Goal: Information Seeking & Learning: Learn about a topic

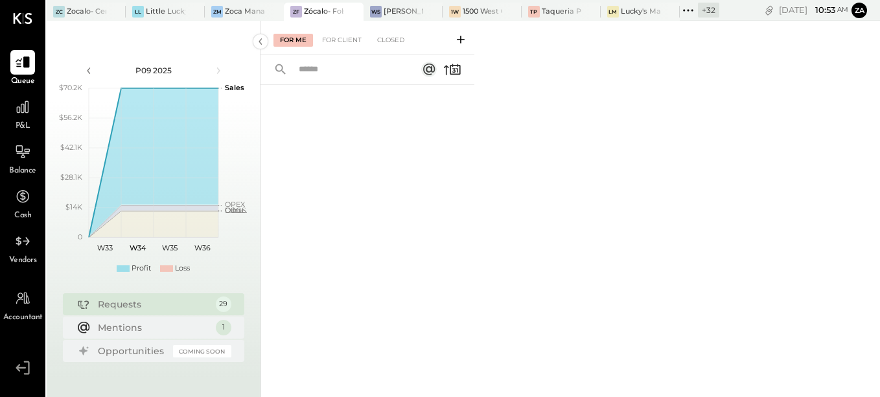
click at [687, 12] on icon at bounding box center [688, 10] width 17 height 17
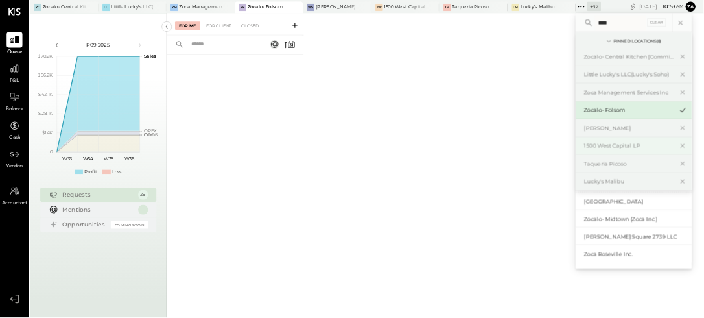
scroll to position [29, 0]
type input "****"
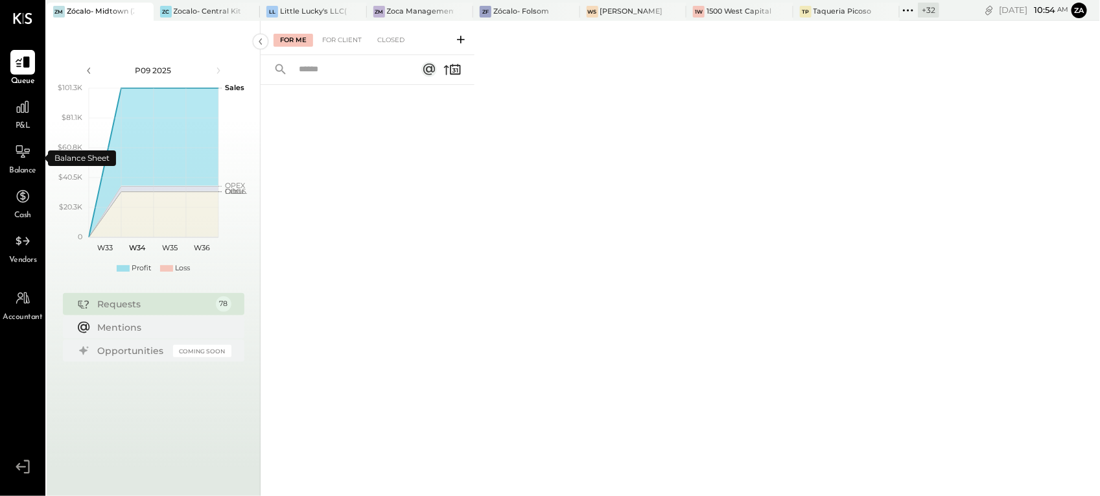
click at [18, 167] on span "Balance" at bounding box center [22, 171] width 27 height 12
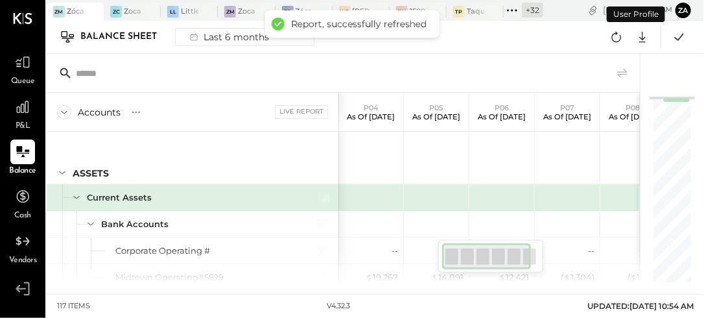
scroll to position [104, 0]
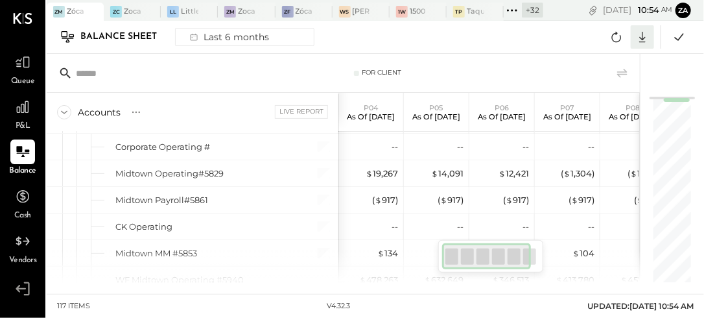
click at [646, 37] on icon at bounding box center [642, 37] width 6 height 11
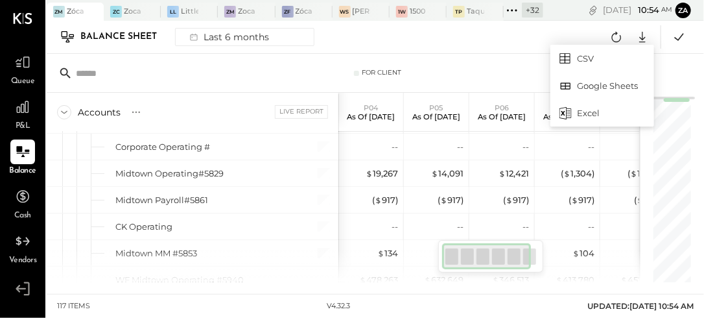
click at [576, 108] on div "Excel" at bounding box center [602, 112] width 104 height 27
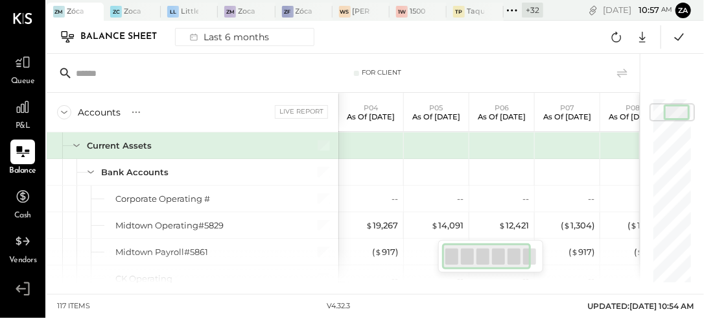
scroll to position [0, 0]
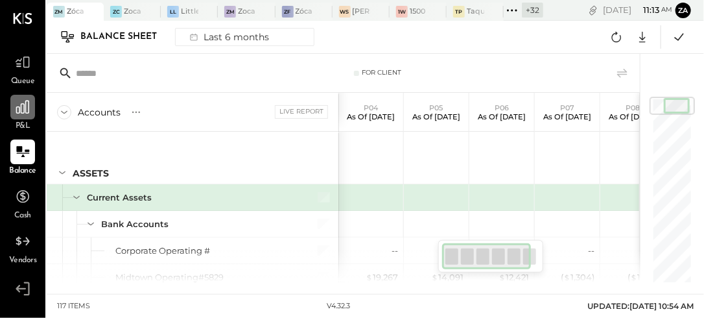
click at [29, 118] on div at bounding box center [22, 107] width 25 height 25
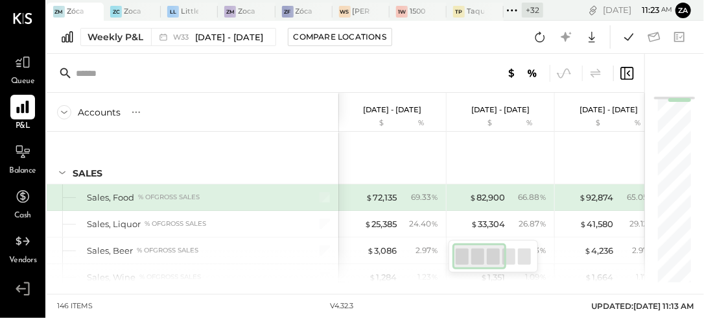
click at [25, 100] on icon at bounding box center [22, 107] width 17 height 17
click at [96, 30] on div "Weekly P&L" at bounding box center [116, 36] width 56 height 13
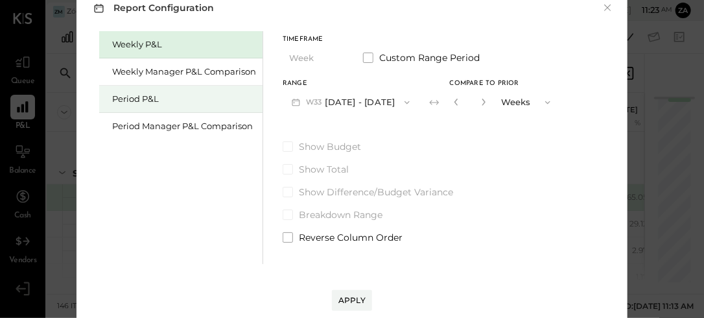
click at [152, 101] on div "Period P&L" at bounding box center [184, 99] width 144 height 12
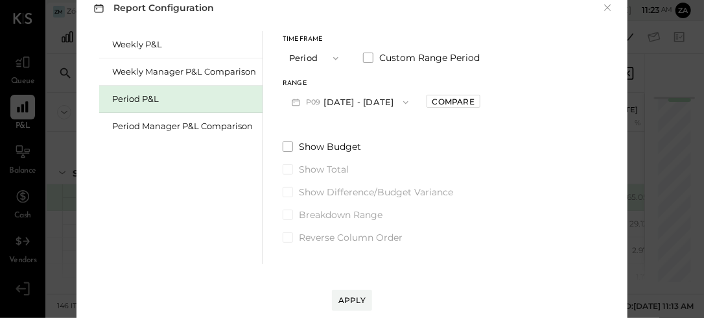
click at [411, 103] on icon "button" at bounding box center [406, 102] width 10 height 10
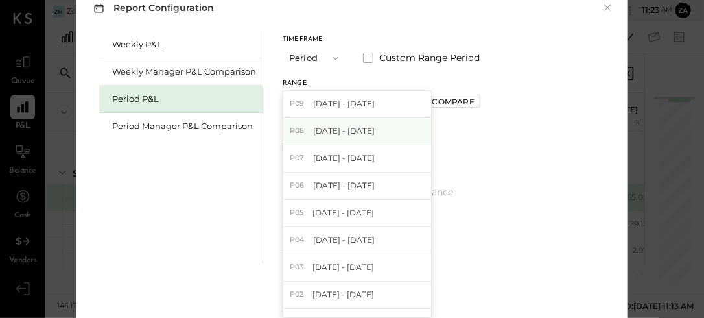
click at [377, 136] on div "P08 [DATE] - [DATE]" at bounding box center [357, 131] width 148 height 27
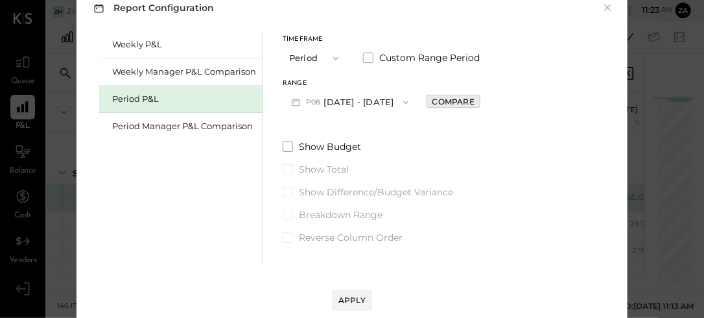
click at [455, 96] on div "Compare" at bounding box center [453, 101] width 42 height 11
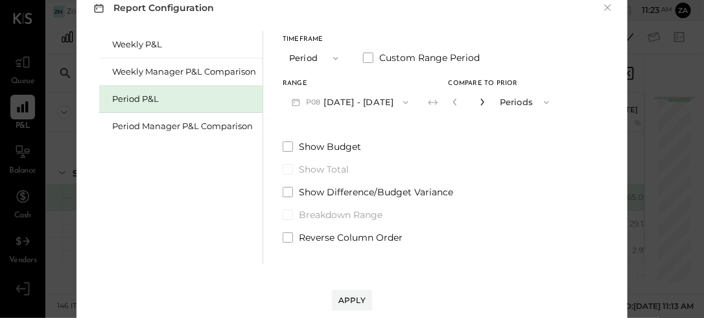
click at [486, 100] on icon "button" at bounding box center [482, 102] width 8 height 8
type input "*"
click at [359, 300] on div "Apply" at bounding box center [351, 299] width 27 height 11
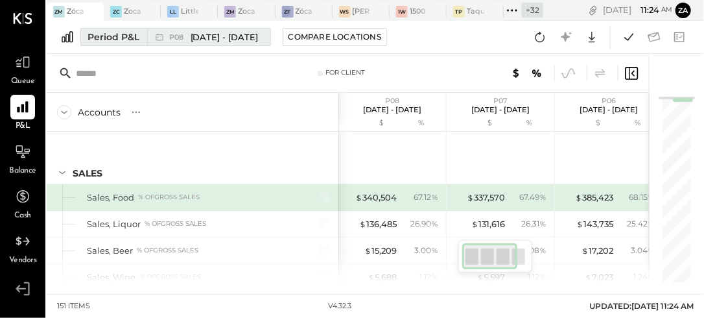
click at [259, 41] on span "[DATE] - [DATE]" at bounding box center [225, 37] width 68 height 12
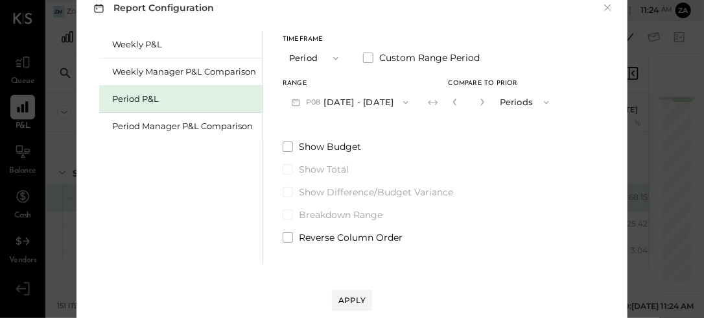
click at [496, 222] on div "Show Budget Show Total Show Difference/Budget Variance Breakdown Range Reverse …" at bounding box center [421, 192] width 276 height 104
click at [609, 6] on body "Queue P&L Balance Cash Vendors Accountant v 4.32.3 ZM Zócalo- Midtown (Zoca Inc…" at bounding box center [352, 159] width 704 height 318
click at [607, 12] on div "User Profile" at bounding box center [636, 14] width 58 height 16
click at [351, 307] on button "Apply" at bounding box center [352, 300] width 40 height 21
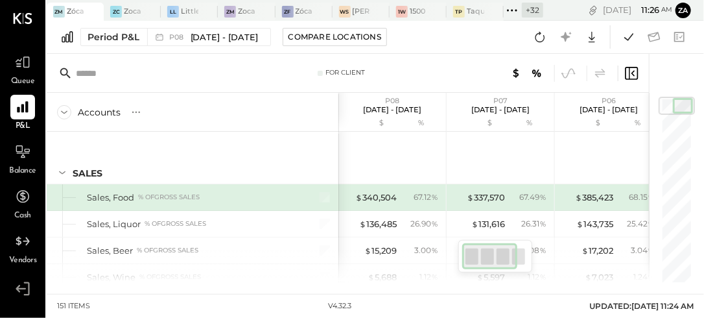
scroll to position [52, 0]
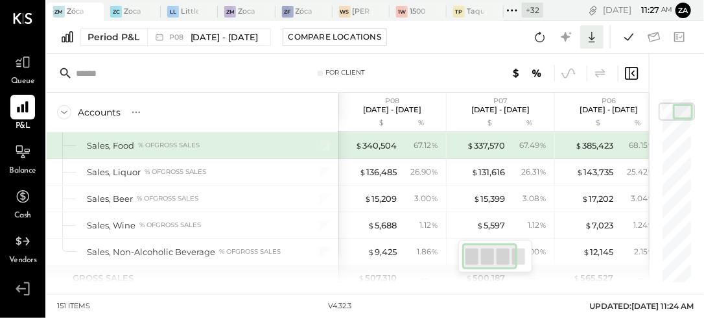
click at [593, 39] on icon at bounding box center [592, 37] width 6 height 11
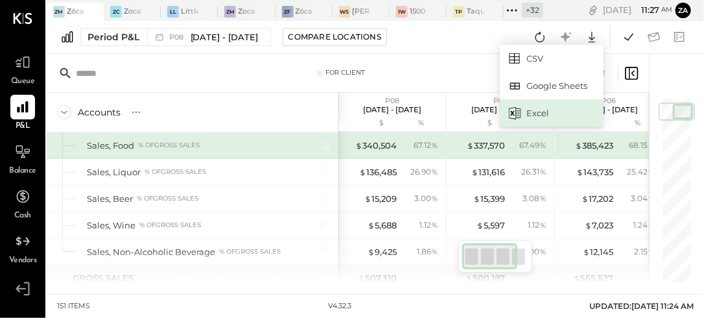
click at [547, 117] on div "Excel" at bounding box center [552, 112] width 104 height 27
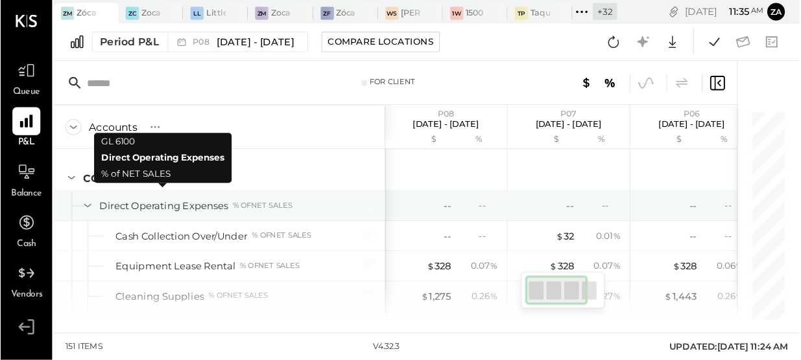
scroll to position [1660, 0]
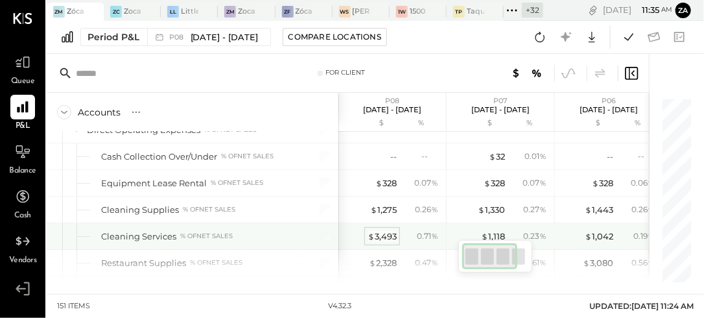
click at [381, 230] on div "$ 3,493" at bounding box center [382, 236] width 29 height 12
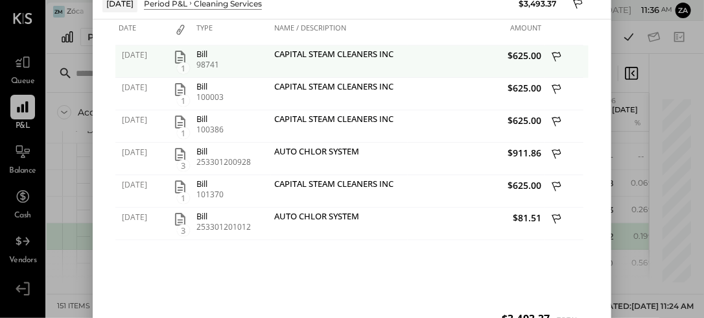
click at [180, 58] on icon "button" at bounding box center [180, 57] width 16 height 16
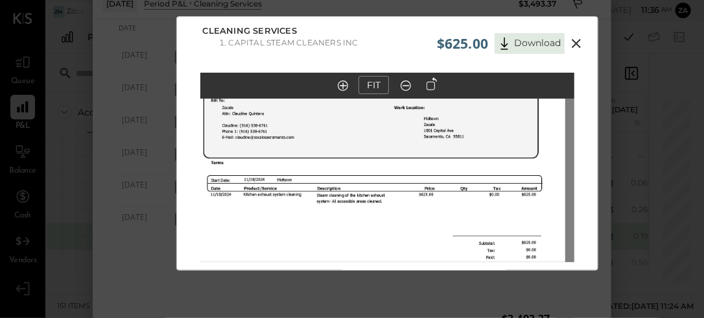
drag, startPoint x: 440, startPoint y: 161, endPoint x: 429, endPoint y: 249, distance: 88.2
click at [430, 255] on img at bounding box center [378, 243] width 375 height 485
click at [383, 202] on img at bounding box center [378, 243] width 375 height 485
click at [340, 84] on icon at bounding box center [343, 85] width 10 height 10
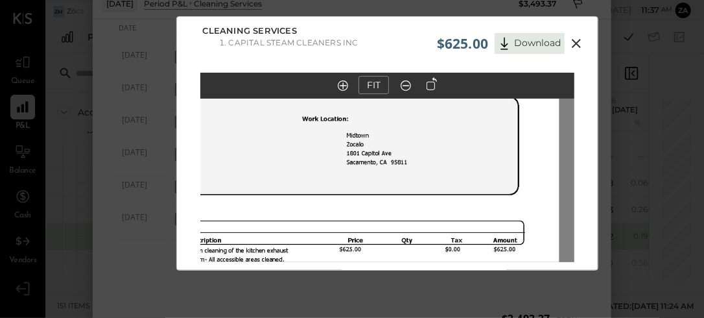
drag, startPoint x: 384, startPoint y: 176, endPoint x: 360, endPoint y: 316, distance: 142.1
click at [355, 318] on html "Queue P&L Balance Cash Vendors Accountant v 4.32.3 ZM Zócalo- Midtown (Zoca Inc…" at bounding box center [352, 159] width 704 height 318
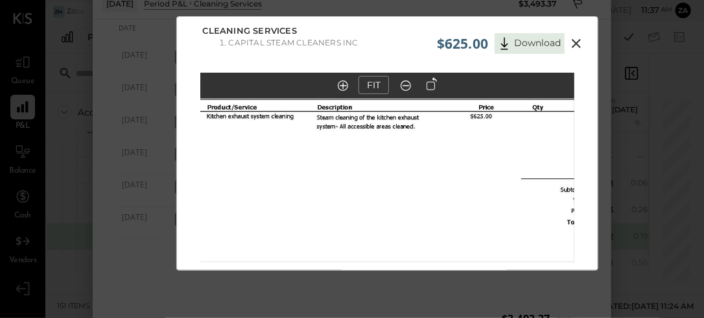
click at [574, 41] on icon at bounding box center [576, 43] width 9 height 9
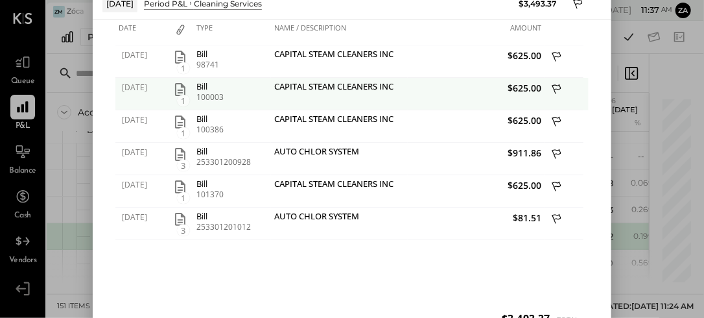
click at [178, 86] on icon "button" at bounding box center [180, 90] width 16 height 16
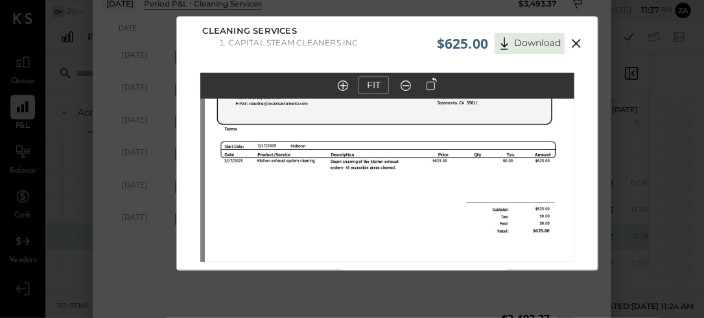
drag, startPoint x: 397, startPoint y: 137, endPoint x: 402, endPoint y: 198, distance: 60.5
click at [402, 198] on img at bounding box center [392, 210] width 375 height 485
click at [573, 43] on icon at bounding box center [577, 44] width 16 height 16
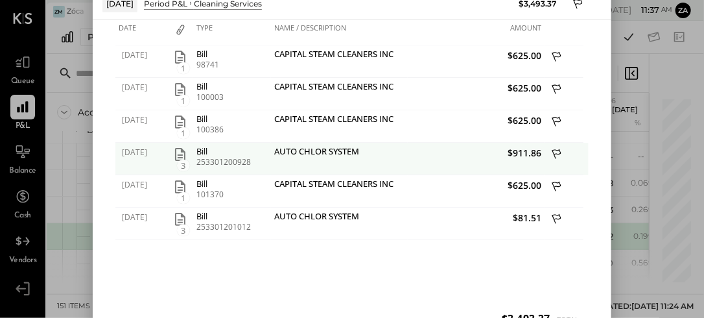
click at [582, 158] on div at bounding box center [564, 159] width 39 height 32
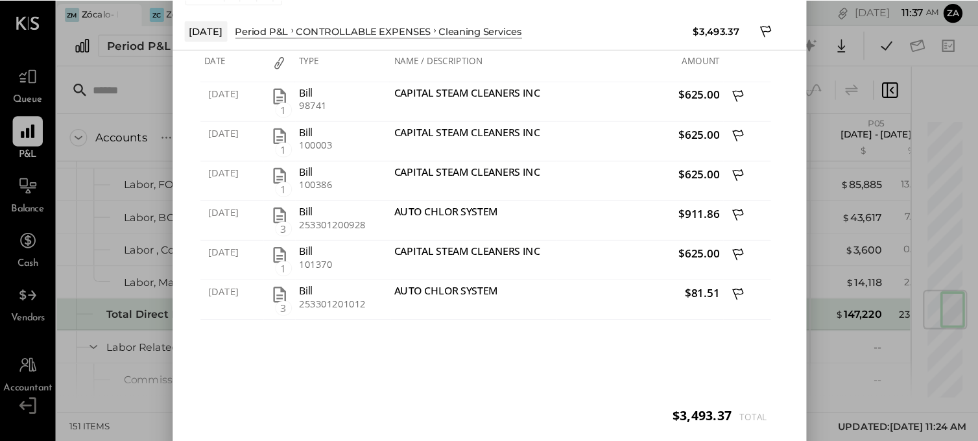
scroll to position [1188, 0]
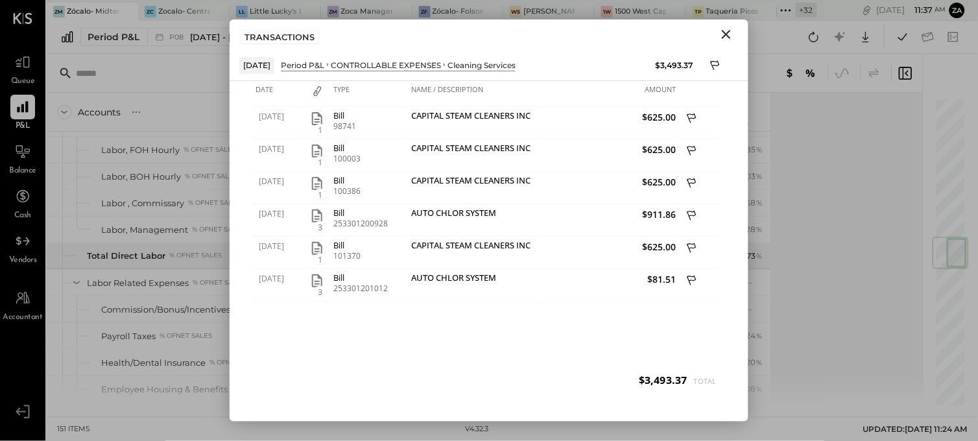
click at [723, 29] on icon "Close" at bounding box center [726, 35] width 16 height 16
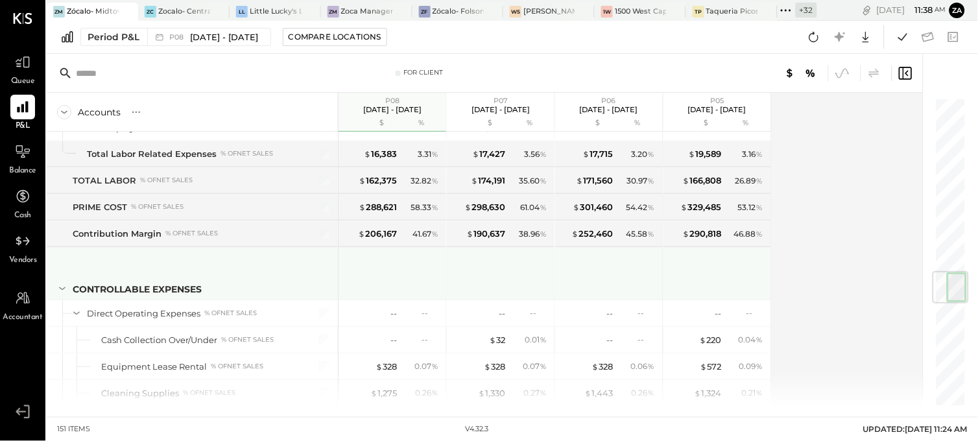
scroll to position [1548, 0]
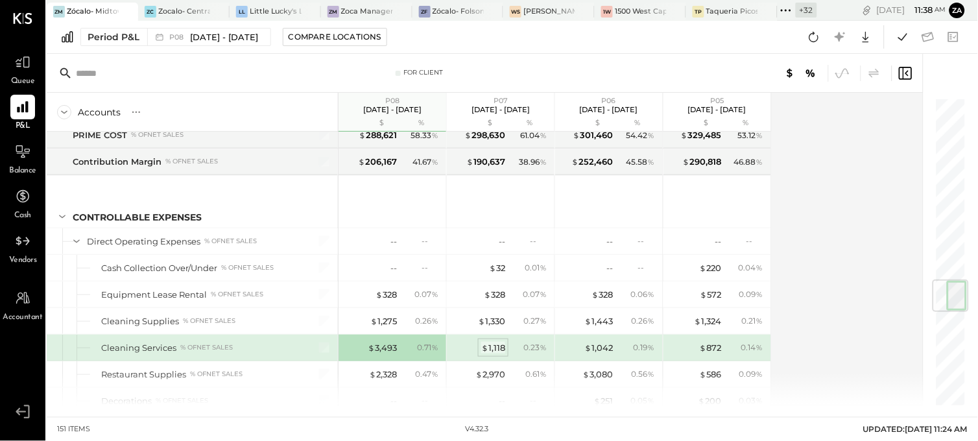
click at [487, 353] on span "$" at bounding box center [484, 347] width 7 height 10
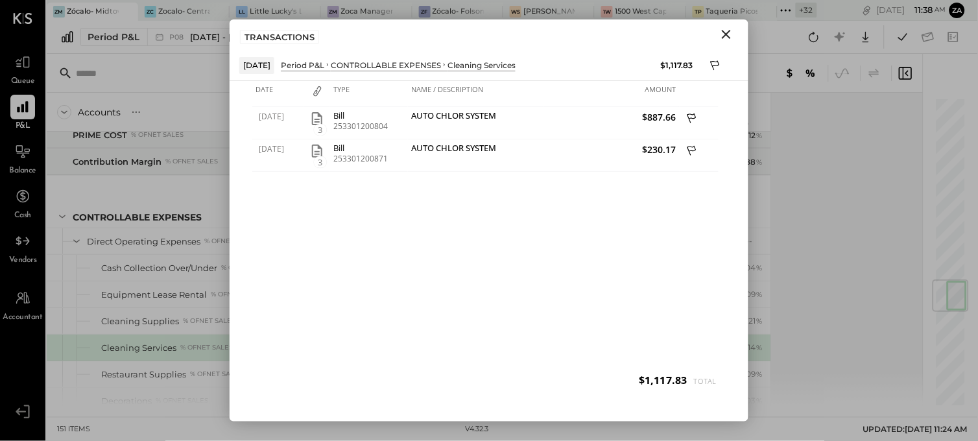
click at [725, 40] on icon "Close" at bounding box center [726, 35] width 16 height 16
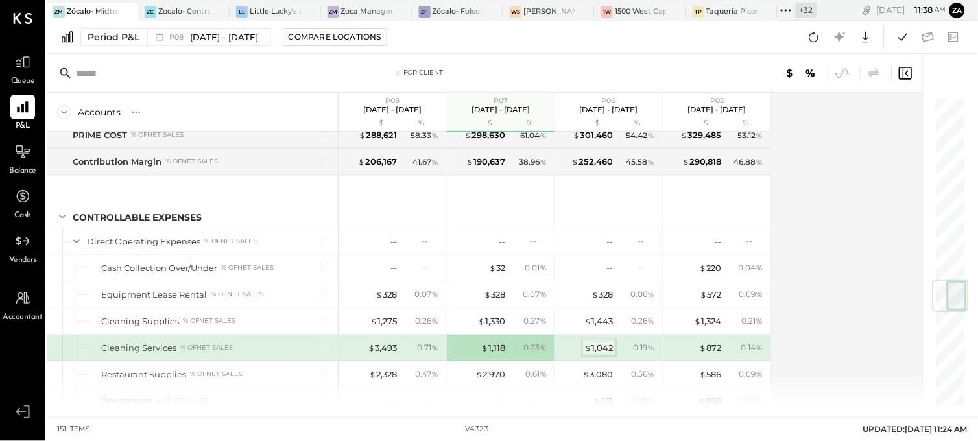
click at [606, 347] on div "$ 1,042" at bounding box center [599, 348] width 29 height 12
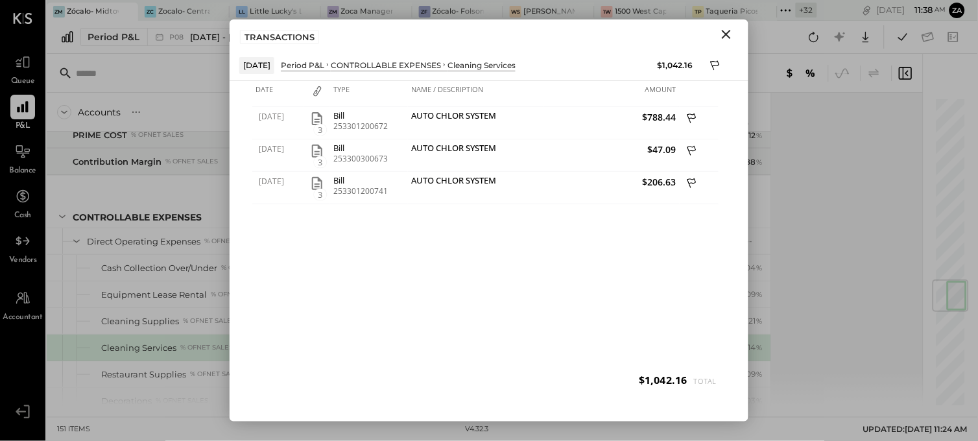
click at [726, 34] on icon "Close" at bounding box center [726, 34] width 9 height 9
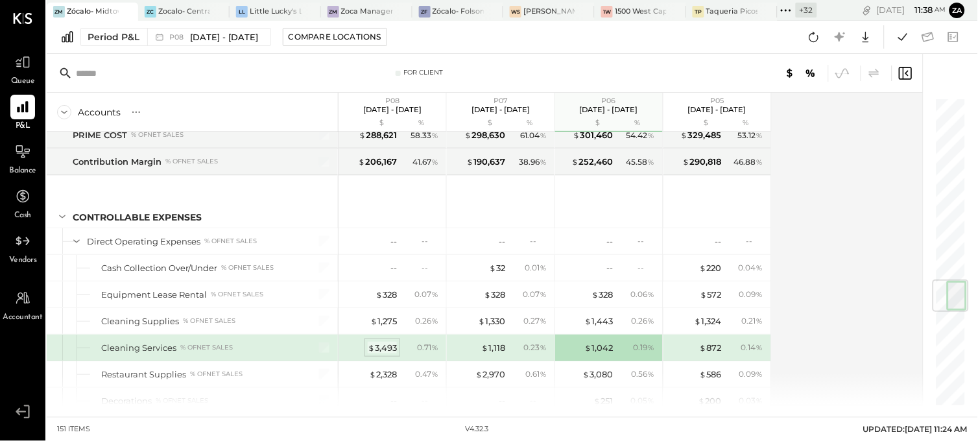
click at [374, 348] on div "$ 3,493" at bounding box center [382, 348] width 29 height 12
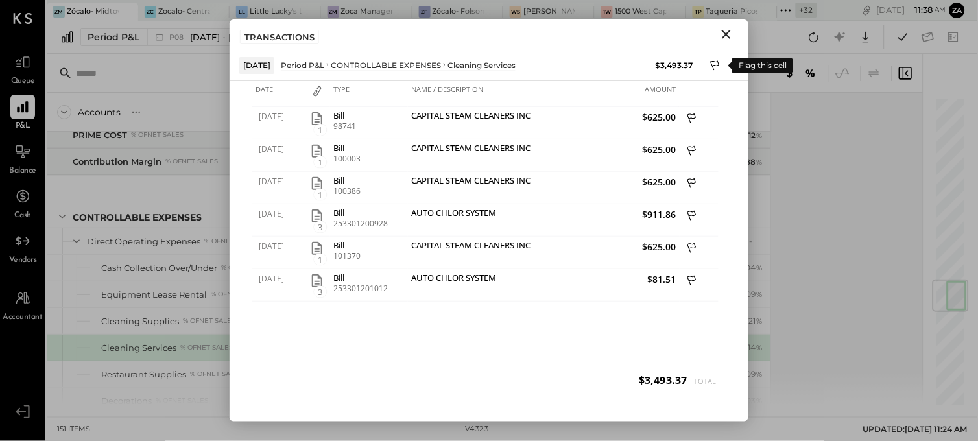
click at [710, 67] on icon at bounding box center [716, 67] width 12 height 16
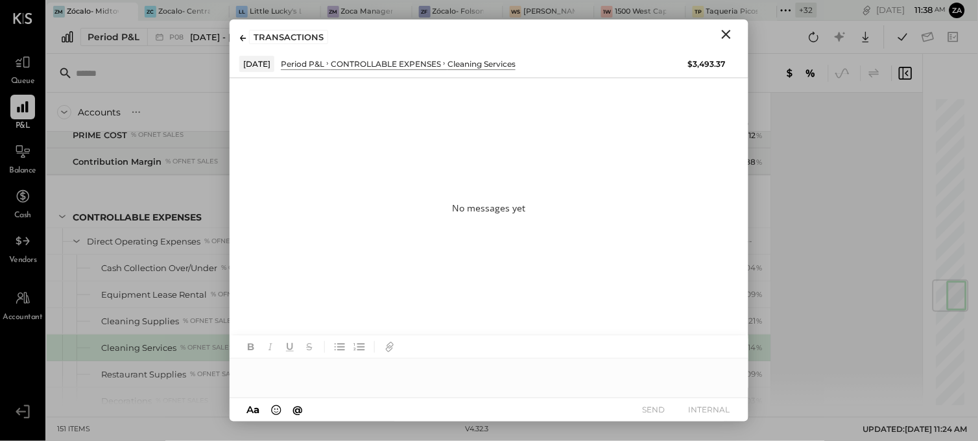
click at [307, 374] on div at bounding box center [488, 372] width 519 height 26
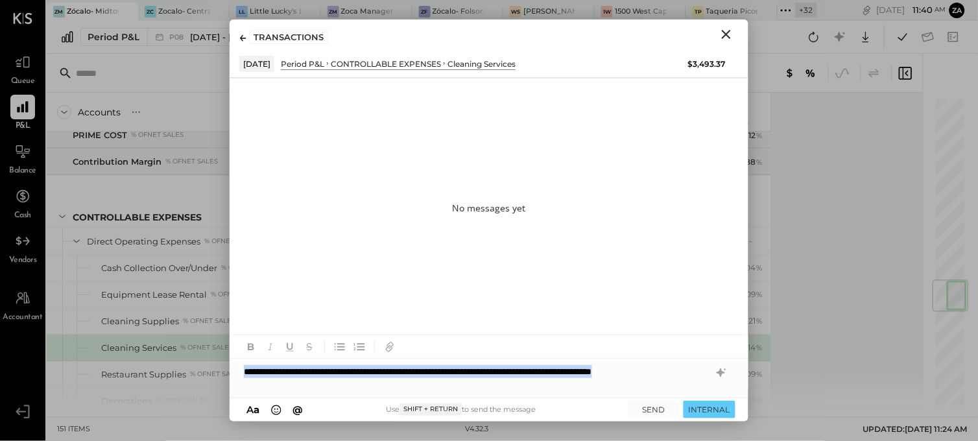
drag, startPoint x: 288, startPoint y: 385, endPoint x: 242, endPoint y: 373, distance: 47.5
click at [242, 373] on div "**********" at bounding box center [488, 378] width 519 height 39
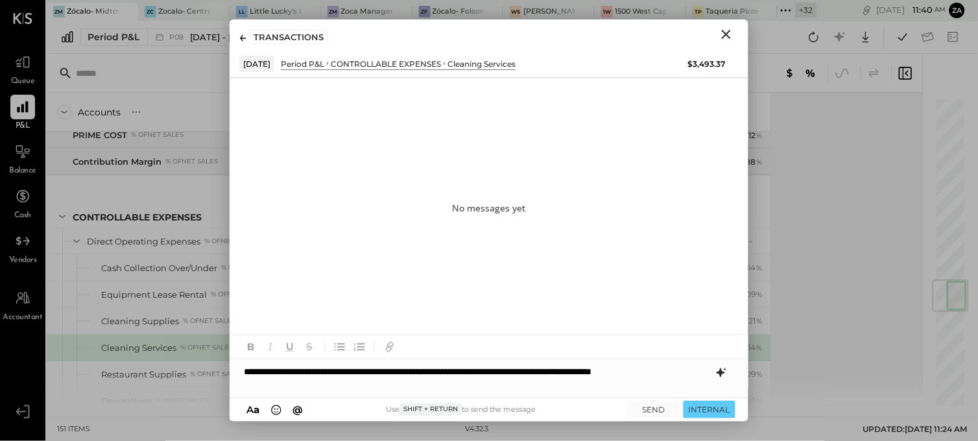
click at [720, 373] on icon at bounding box center [720, 372] width 8 height 9
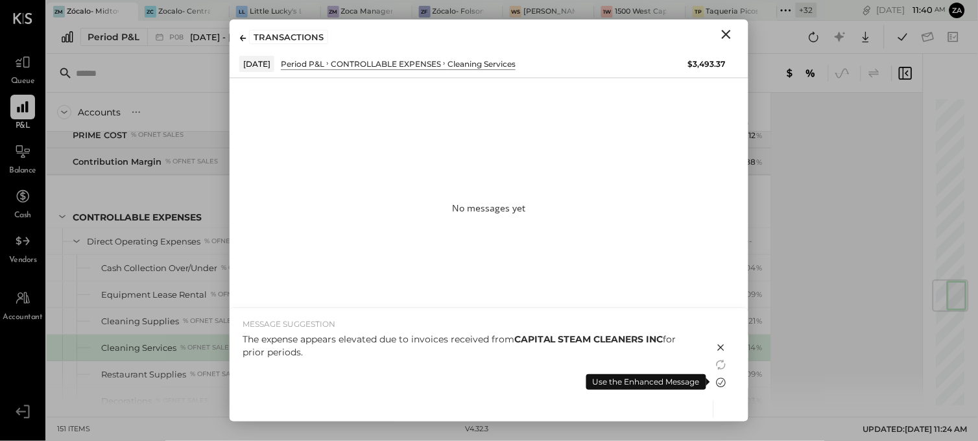
click at [718, 385] on icon at bounding box center [721, 382] width 10 height 10
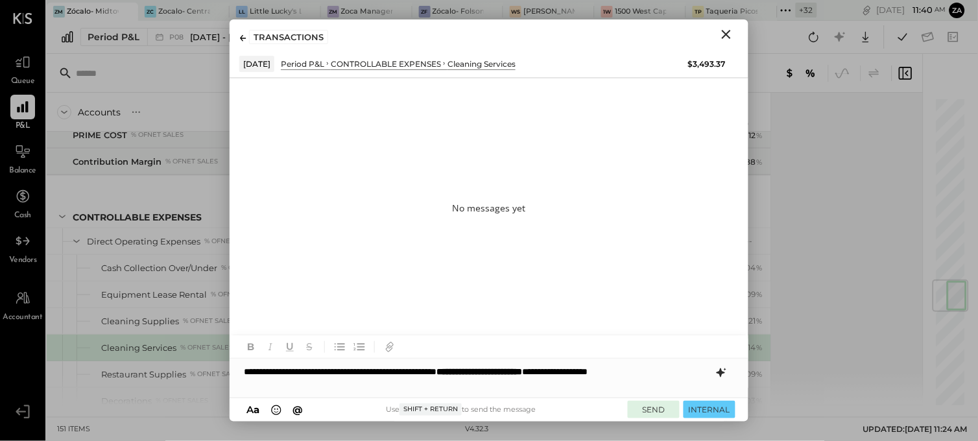
click at [647, 396] on button "SEND" at bounding box center [654, 410] width 52 height 18
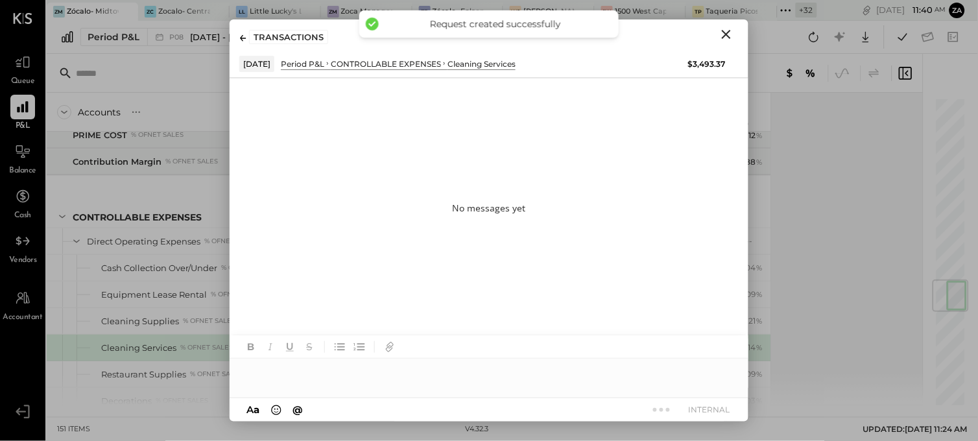
click at [725, 29] on icon "Close" at bounding box center [726, 35] width 16 height 16
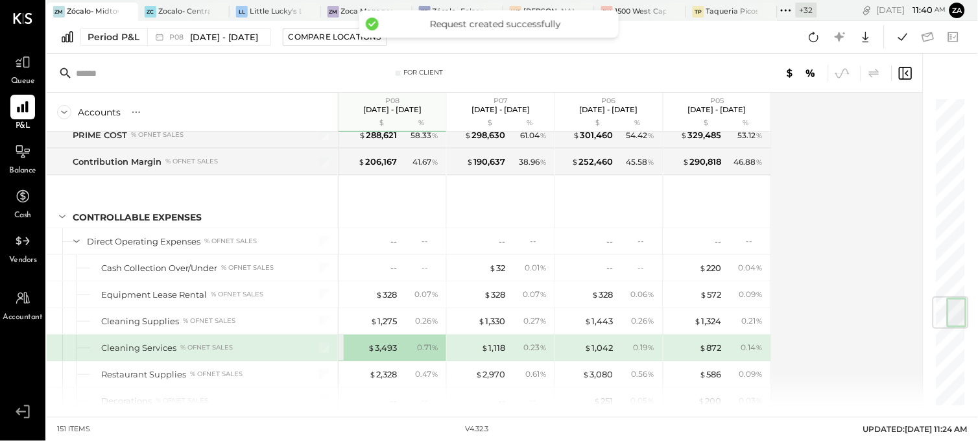
scroll to position [1693, 0]
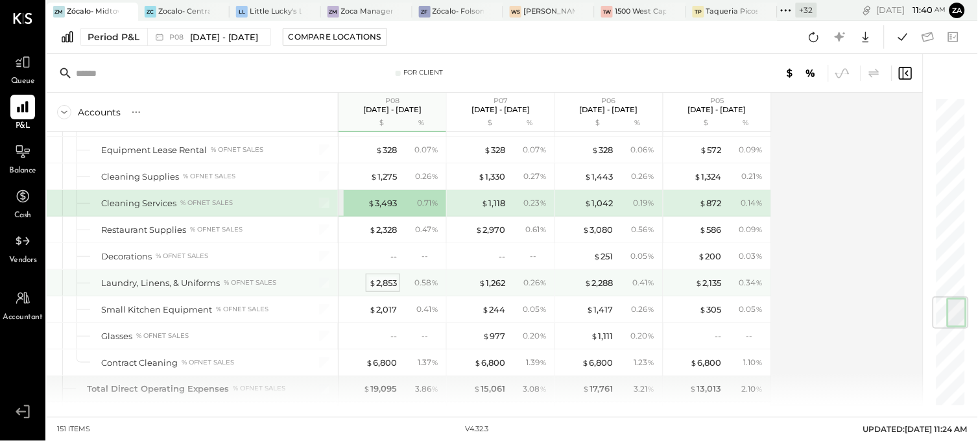
click at [379, 288] on div "$ 2,853" at bounding box center [383, 283] width 28 height 12
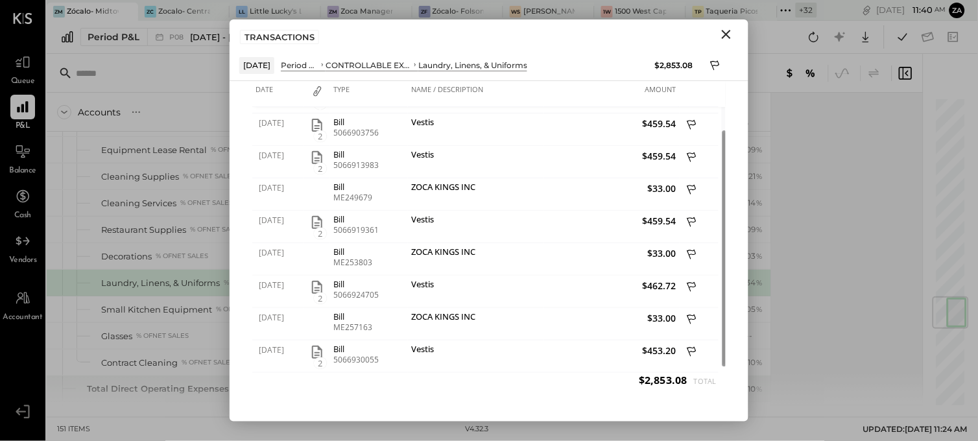
click at [728, 29] on icon "Close" at bounding box center [726, 35] width 16 height 16
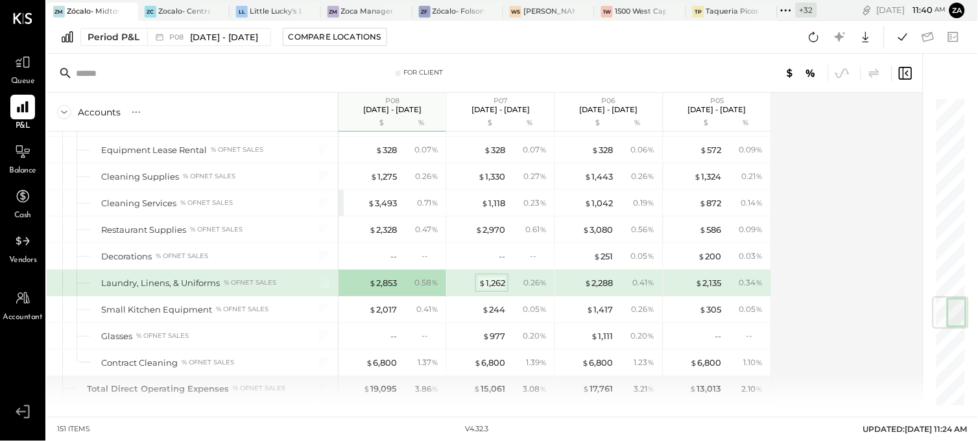
click at [503, 284] on div "$ 1,262" at bounding box center [491, 283] width 27 height 12
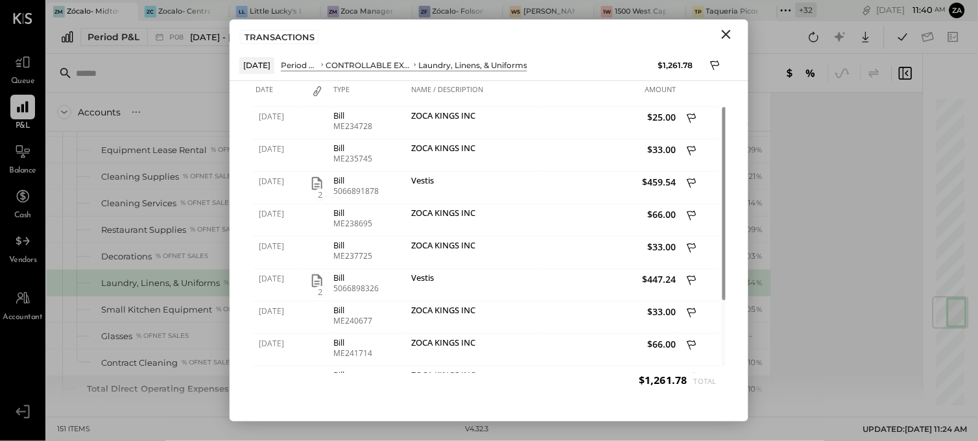
click at [726, 30] on icon "Close" at bounding box center [726, 35] width 16 height 16
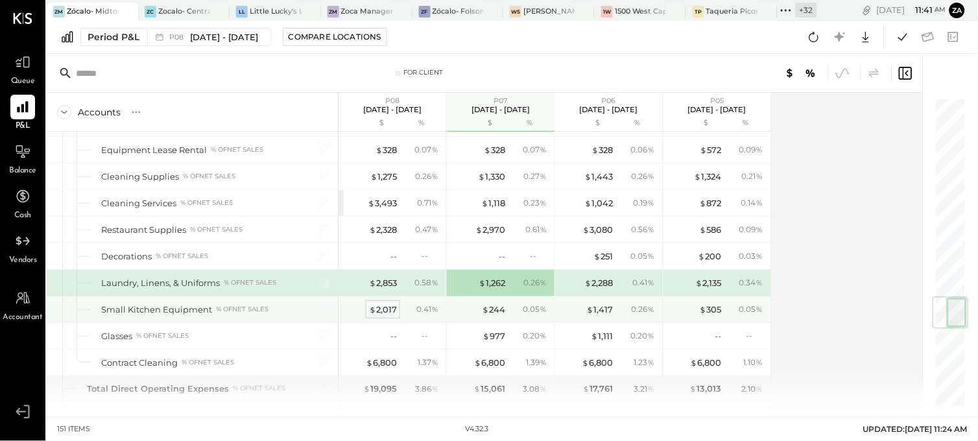
click at [392, 315] on div "$ 2,017" at bounding box center [383, 309] width 28 height 12
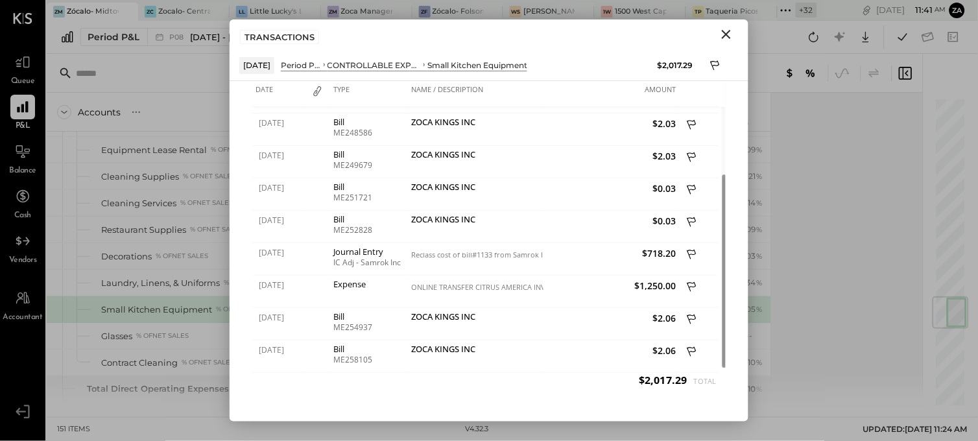
click at [722, 30] on icon "Close" at bounding box center [726, 35] width 16 height 16
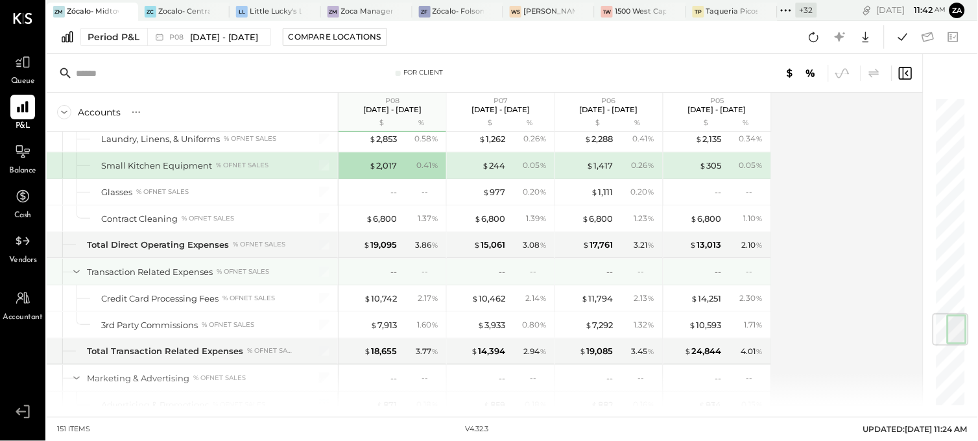
scroll to position [1981, 0]
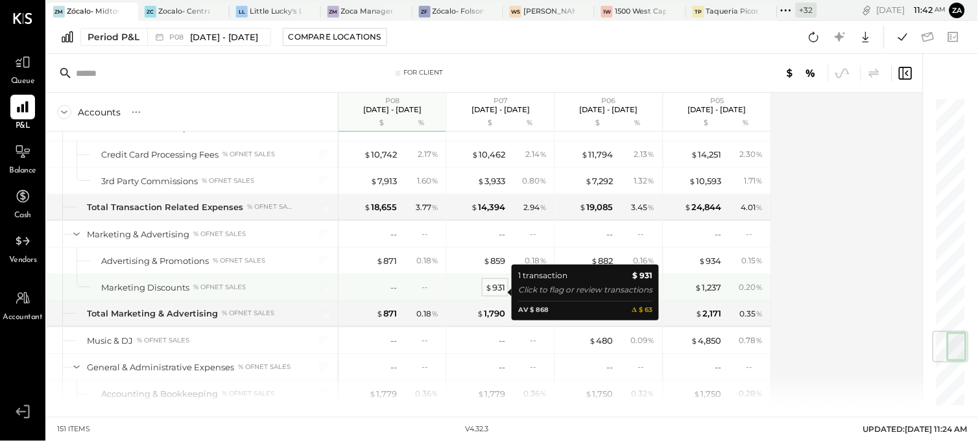
click at [493, 288] on div "$ 931" at bounding box center [495, 287] width 20 height 12
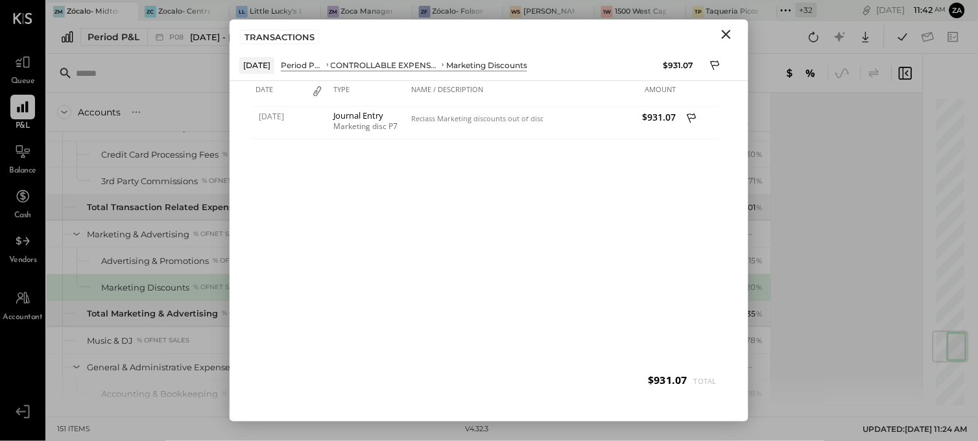
click at [731, 29] on icon "Close" at bounding box center [726, 35] width 16 height 16
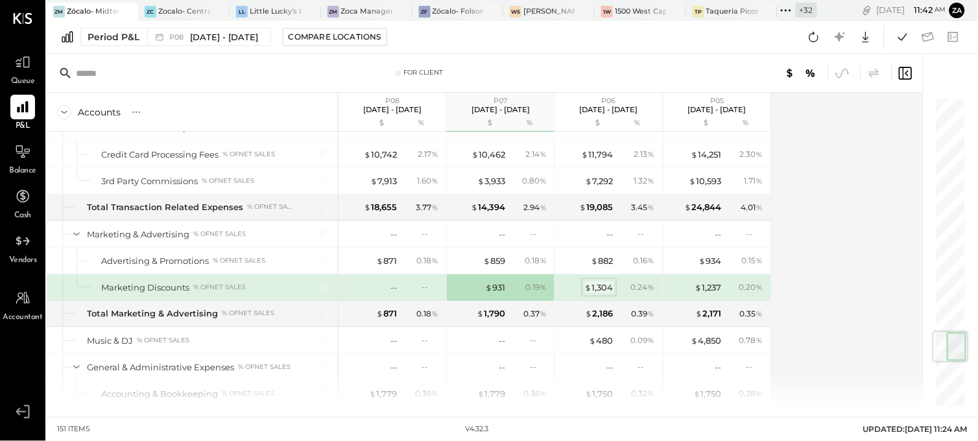
click at [595, 290] on div "$ 1,304" at bounding box center [599, 287] width 29 height 12
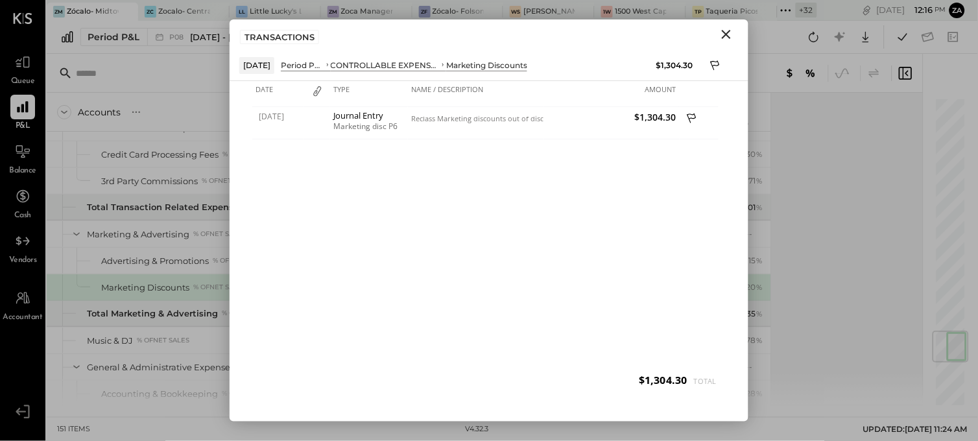
click at [729, 32] on icon "Close" at bounding box center [726, 35] width 16 height 16
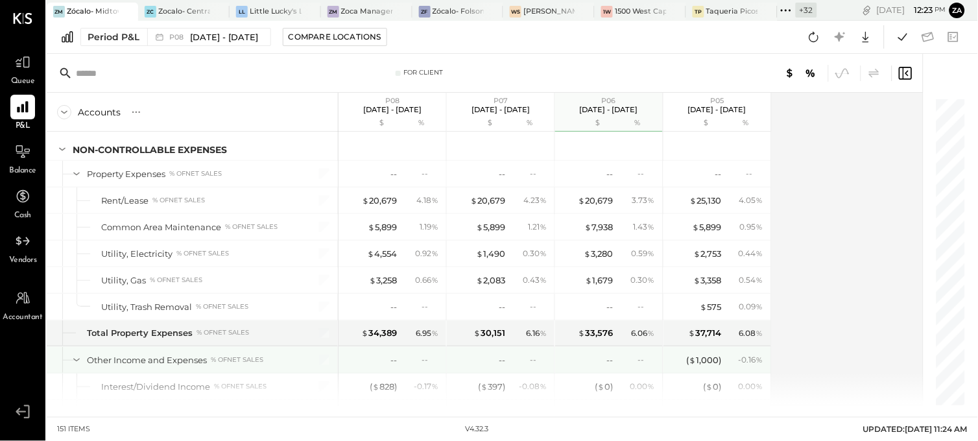
scroll to position [3061, 0]
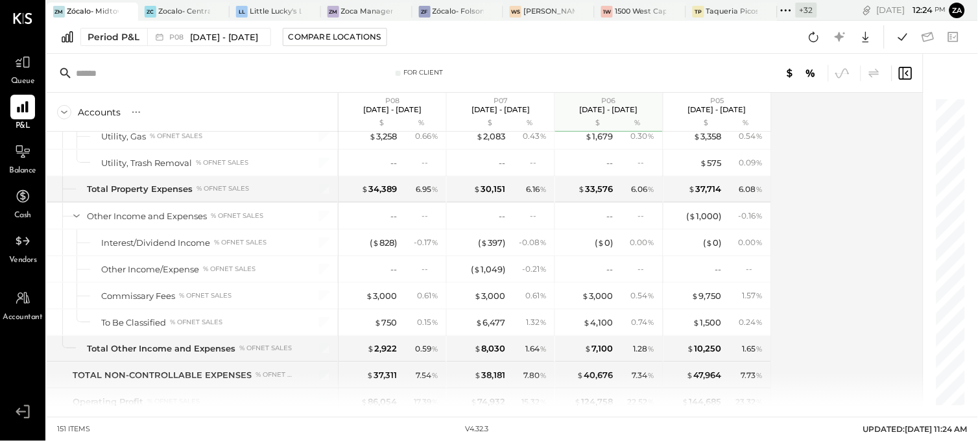
click at [821, 279] on div "Accounts S % GL P08 [DATE] - [DATE] $ % P07 [DATE] - [DATE] $ % P06 [DATE] - [D…" at bounding box center [486, 249] width 878 height 312
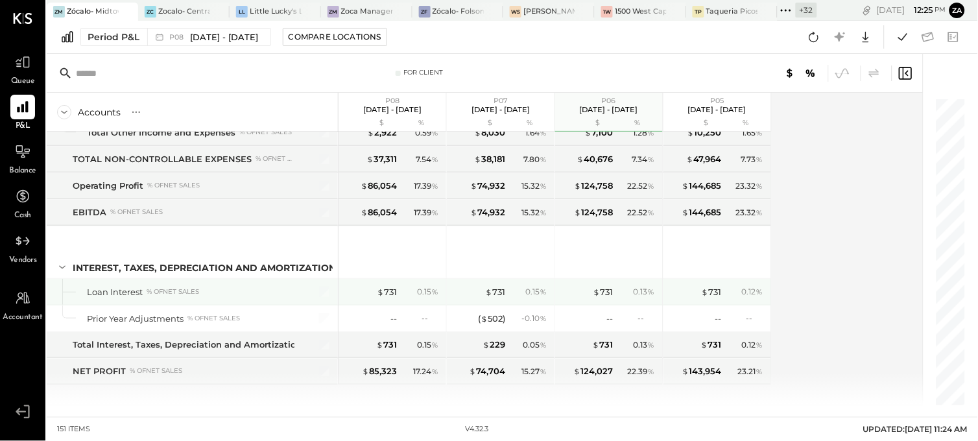
scroll to position [3297, 0]
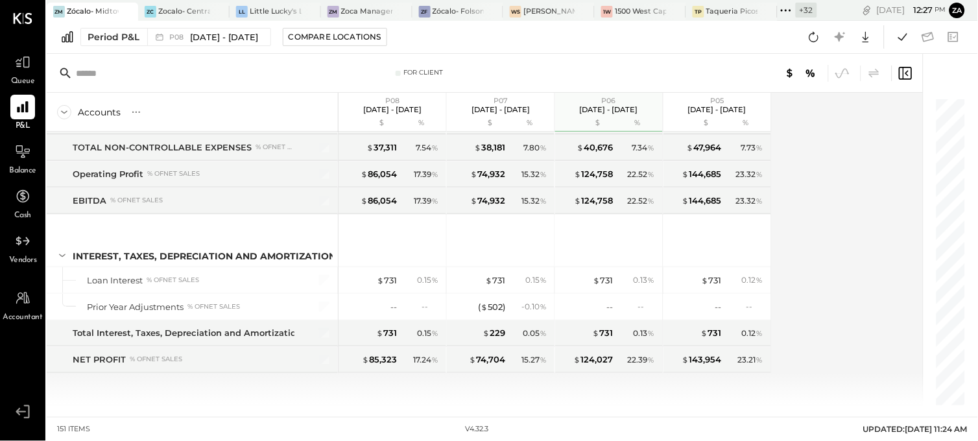
click at [788, 314] on div "Accounts S % GL P08 [DATE] - [DATE] $ % P07 [DATE] - [DATE] $ % P06 [DATE] - [D…" at bounding box center [486, 249] width 878 height 312
click at [799, 314] on div "Accounts S % GL P08 [DATE] - [DATE] $ % P07 [DATE] - [DATE] $ % P06 [DATE] - [D…" at bounding box center [486, 249] width 878 height 312
click at [825, 333] on div "Accounts S % GL P08 [DATE] - [DATE] $ % P07 [DATE] - [DATE] $ % P06 [DATE] - [D…" at bounding box center [486, 249] width 878 height 312
click at [830, 322] on div "Accounts S % GL P08 [DATE] - [DATE] $ % P07 [DATE] - [DATE] $ % P06 [DATE] - [D…" at bounding box center [486, 249] width 878 height 312
click at [873, 349] on div "Accounts S % GL P08 [DATE] - [DATE] $ % P07 [DATE] - [DATE] $ % P06 [DATE] - [D…" at bounding box center [486, 249] width 878 height 312
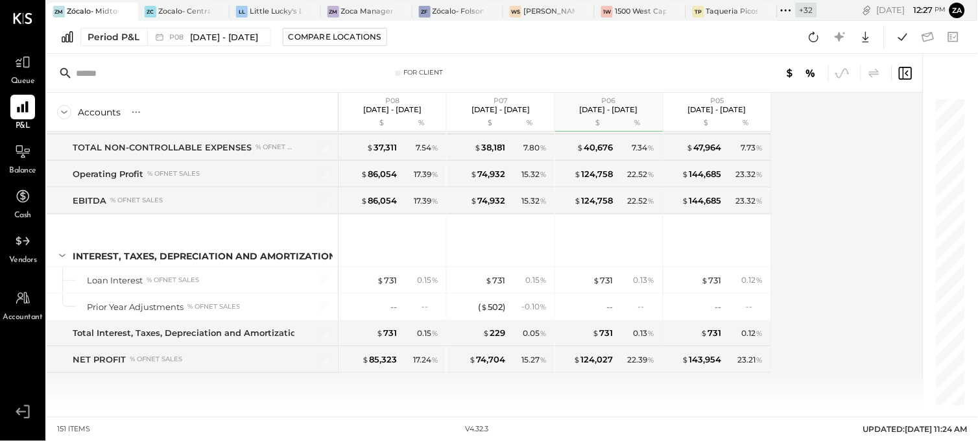
click at [871, 347] on div "Accounts S % GL P08 [DATE] - [DATE] $ % P07 [DATE] - [DATE] $ % P06 [DATE] - [D…" at bounding box center [486, 249] width 878 height 312
click at [871, 169] on div "Accounts S % GL P08 [DATE] - [DATE] $ % P07 [DATE] - [DATE] $ % P06 [DATE] - [D…" at bounding box center [486, 249] width 878 height 312
click at [880, 54] on div at bounding box center [944, 229] width 42 height 351
click at [873, 178] on div "Accounts S % GL P08 [DATE] - [DATE] $ % P07 [DATE] - [DATE] $ % P06 [DATE] - [D…" at bounding box center [486, 249] width 878 height 312
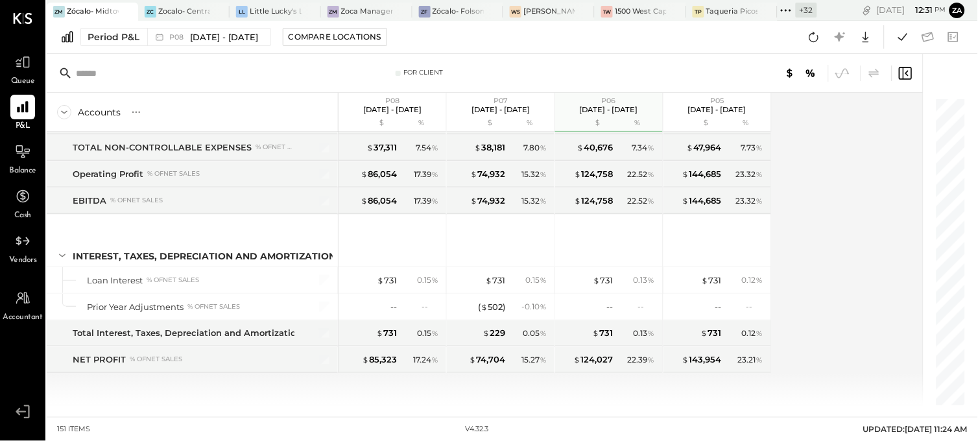
click at [873, 178] on div "Accounts S % GL P08 [DATE] - [DATE] $ % P07 [DATE] - [DATE] $ % P06 [DATE] - [D…" at bounding box center [486, 249] width 878 height 312
click at [856, 189] on div "Accounts S % GL P08 [DATE] - [DATE] $ % P07 [DATE] - [DATE] $ % P06 [DATE] - [D…" at bounding box center [486, 249] width 878 height 312
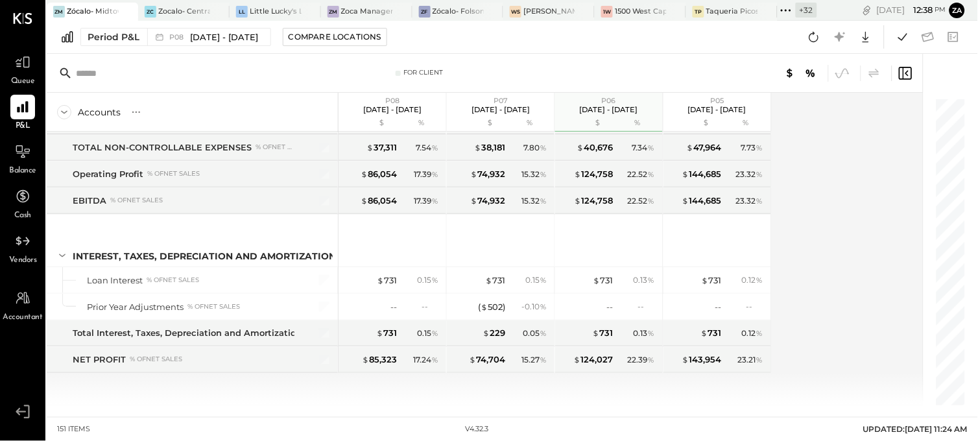
click at [862, 269] on div "Accounts S % GL P08 [DATE] - [DATE] $ % P07 [DATE] - [DATE] $ % P06 [DATE] - [D…" at bounding box center [486, 249] width 878 height 312
